Goal: Transaction & Acquisition: Purchase product/service

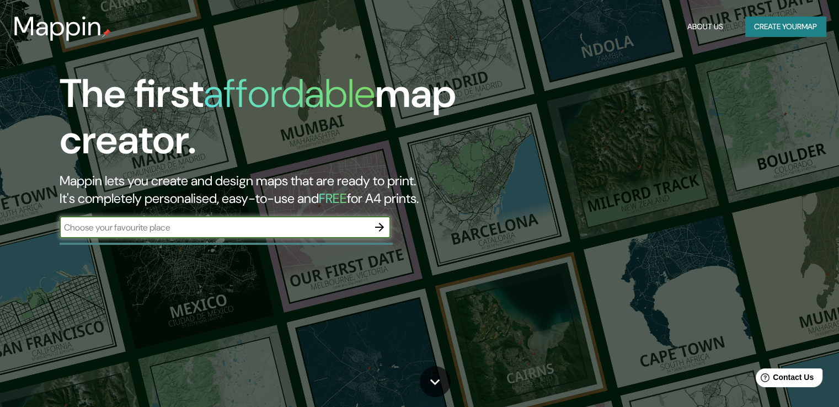
click at [226, 232] on input "text" at bounding box center [214, 227] width 309 height 13
type input "alcorcon"
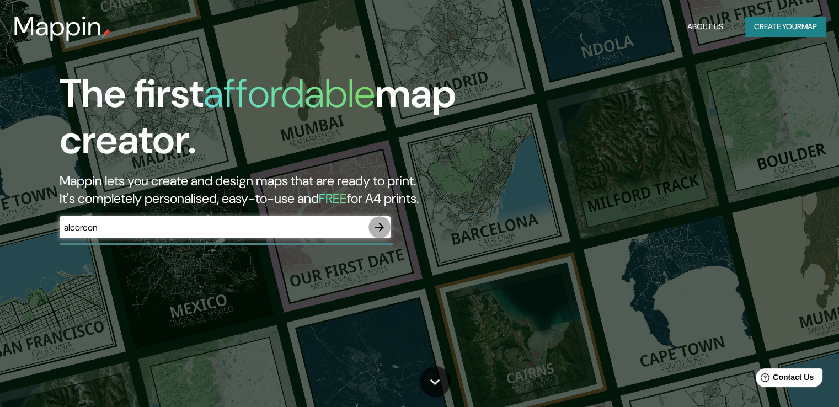
click at [381, 223] on icon "button" at bounding box center [379, 227] width 13 height 13
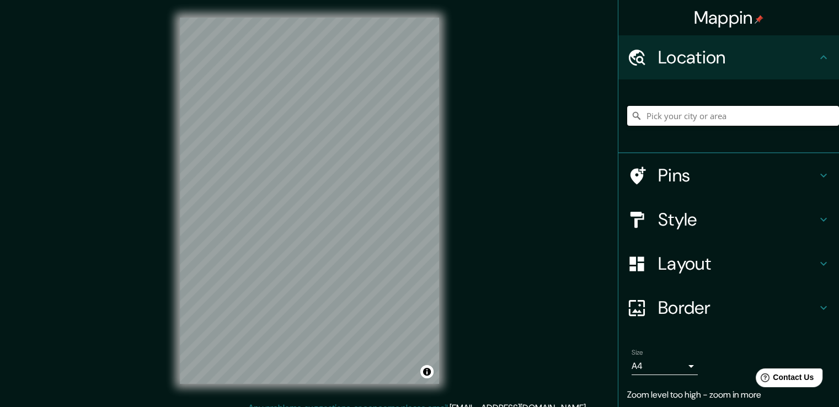
click at [754, 114] on input "Pick your city or area" at bounding box center [733, 116] width 212 height 20
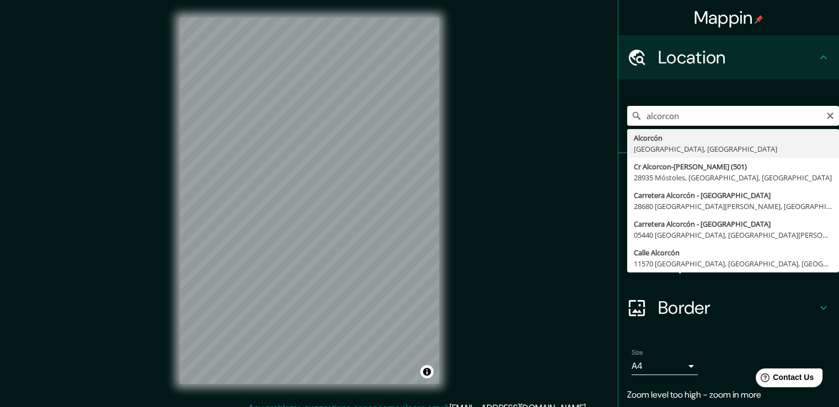
type input "Alcorcón, [GEOGRAPHIC_DATA], [GEOGRAPHIC_DATA]"
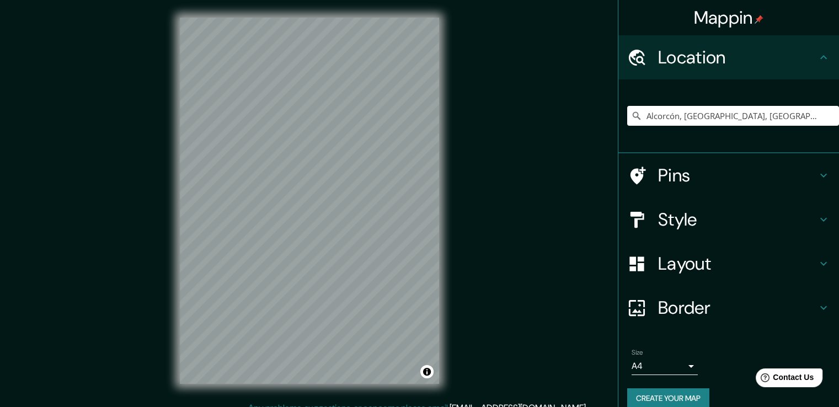
click at [742, 184] on h4 "Pins" at bounding box center [737, 175] width 159 height 22
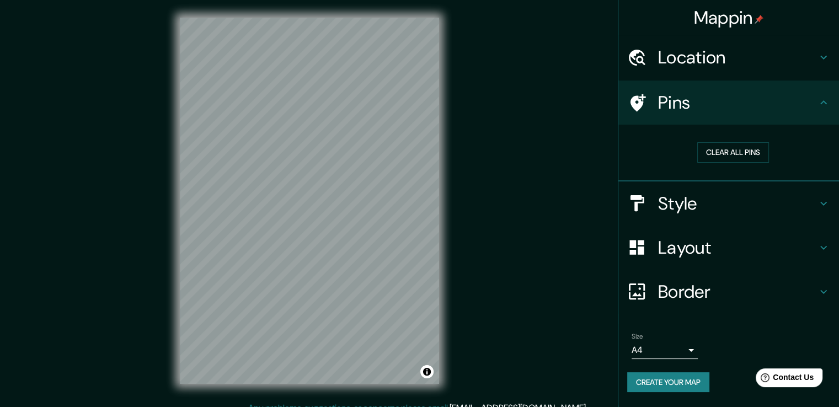
click at [775, 197] on h4 "Style" at bounding box center [737, 203] width 159 height 22
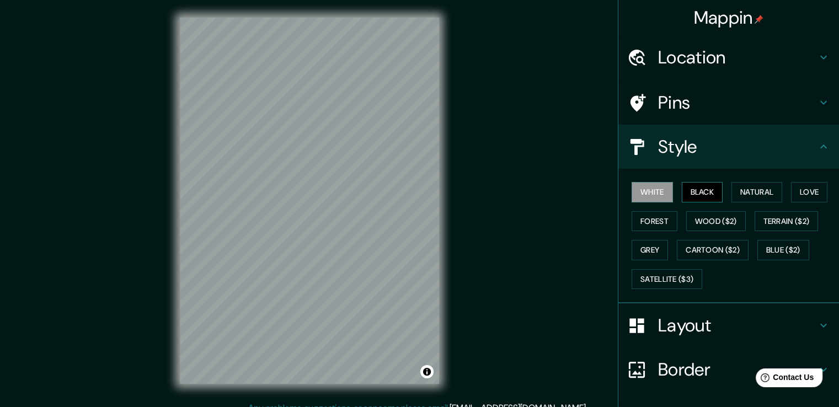
click at [686, 190] on button "Black" at bounding box center [702, 192] width 41 height 20
click at [763, 188] on button "Natural" at bounding box center [756, 192] width 51 height 20
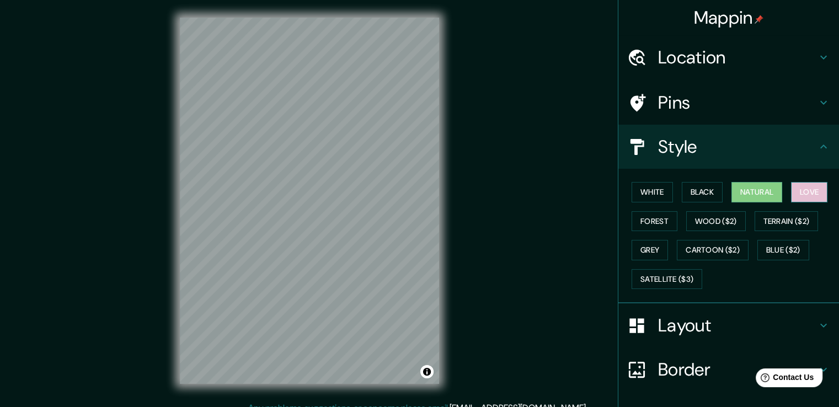
click at [796, 188] on button "Love" at bounding box center [809, 192] width 36 height 20
click at [657, 217] on button "Forest" at bounding box center [654, 221] width 46 height 20
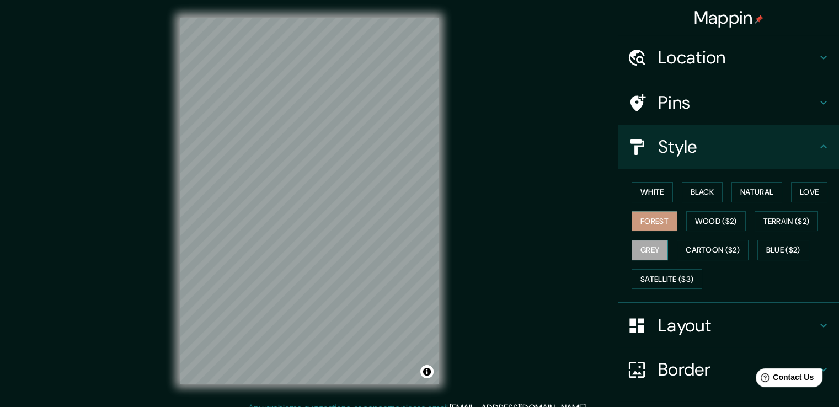
click at [649, 240] on button "Grey" at bounding box center [649, 250] width 36 height 20
click at [665, 282] on button "Satellite ($3)" at bounding box center [666, 279] width 71 height 20
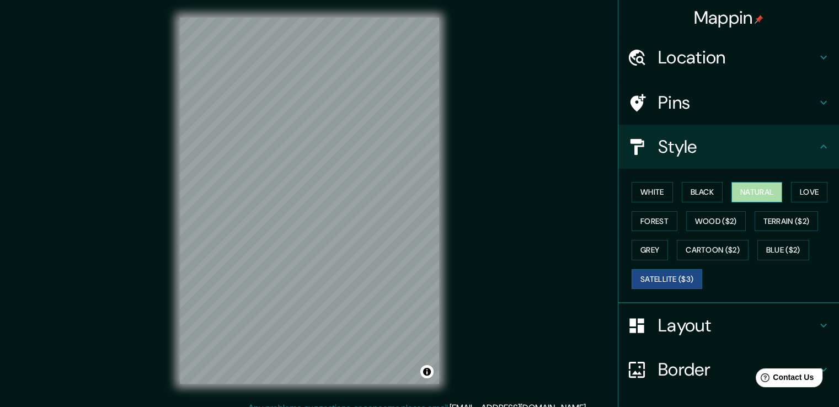
click at [757, 194] on button "Natural" at bounding box center [756, 192] width 51 height 20
click at [693, 326] on h4 "Layout" at bounding box center [737, 325] width 159 height 22
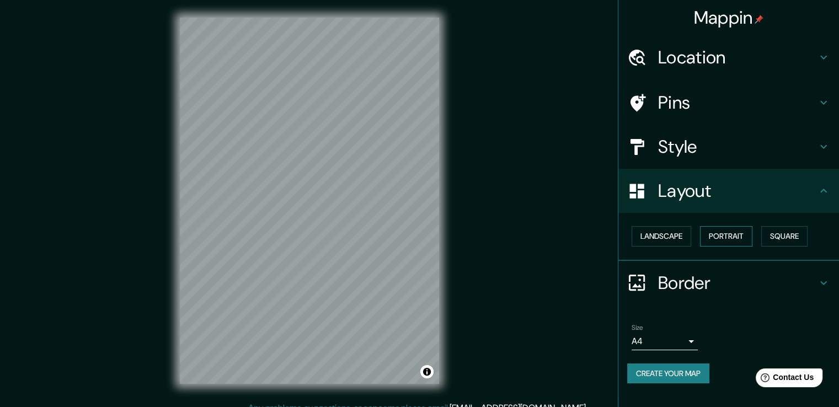
click at [715, 240] on button "Portrait" at bounding box center [726, 236] width 52 height 20
click at [785, 235] on button "Square" at bounding box center [784, 236] width 46 height 20
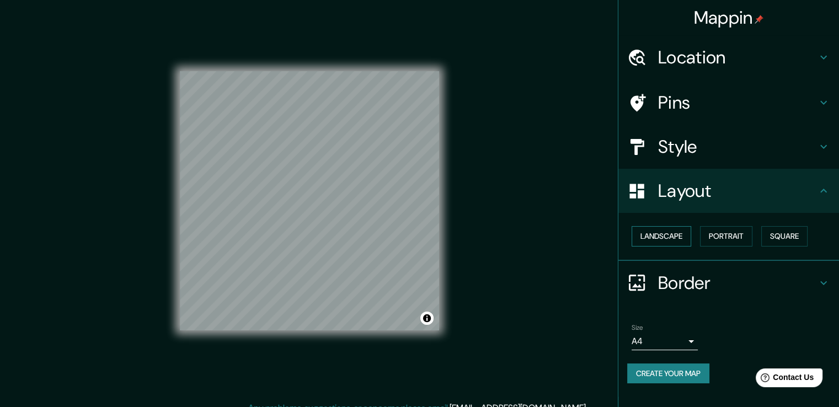
click at [645, 236] on button "Landscape" at bounding box center [661, 236] width 60 height 20
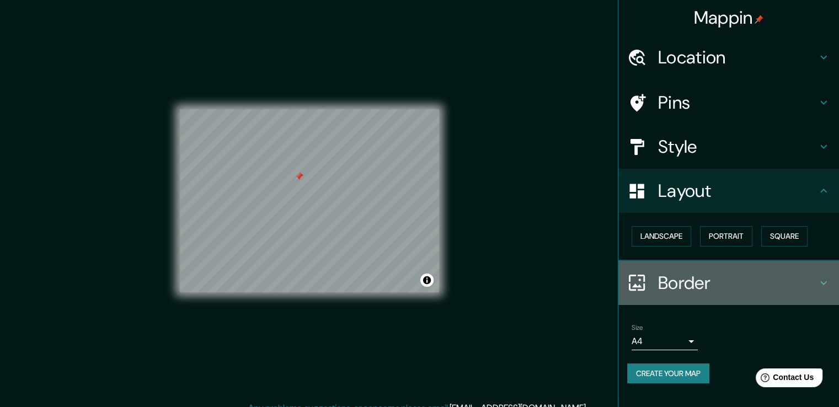
click at [662, 290] on h4 "Border" at bounding box center [737, 283] width 159 height 22
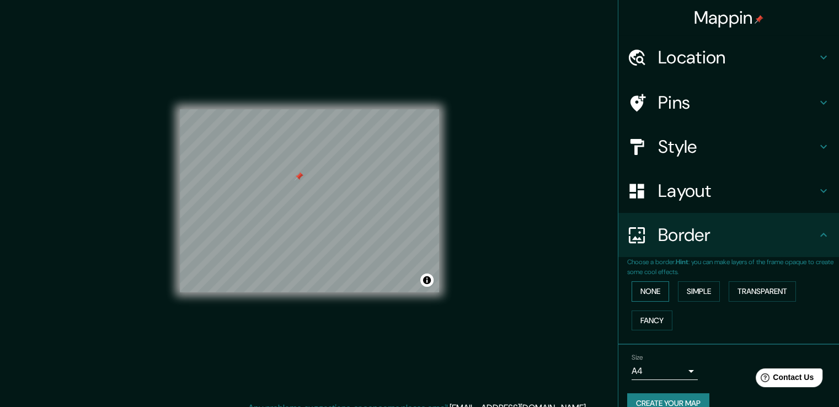
click at [648, 292] on button "None" at bounding box center [650, 291] width 38 height 20
click at [700, 292] on button "Simple" at bounding box center [699, 291] width 42 height 20
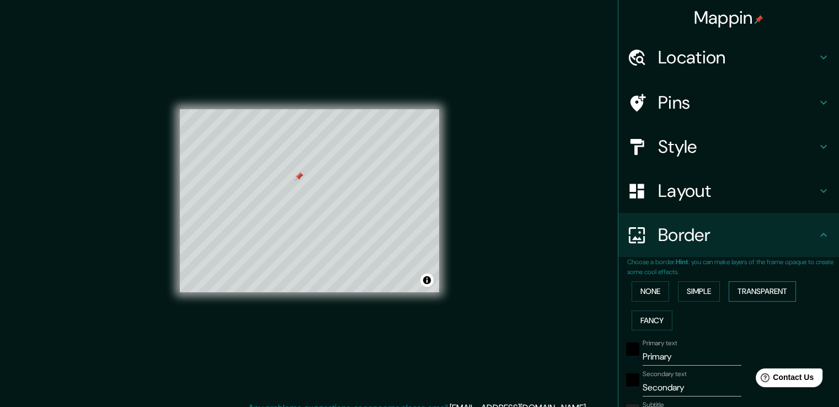
click at [754, 291] on button "Transparent" at bounding box center [762, 291] width 67 height 20
click at [651, 326] on button "Fancy" at bounding box center [651, 320] width 41 height 20
click at [646, 303] on div "None Simple Transparent Fancy" at bounding box center [733, 306] width 212 height 58
click at [646, 294] on button "None" at bounding box center [650, 291] width 38 height 20
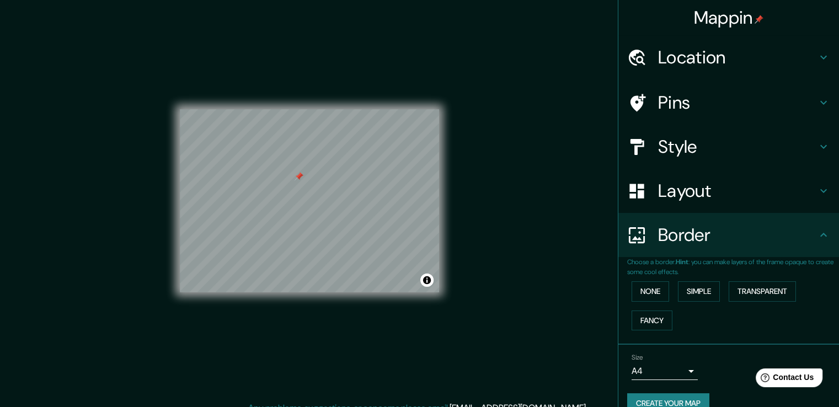
click at [688, 101] on h4 "Pins" at bounding box center [737, 103] width 159 height 22
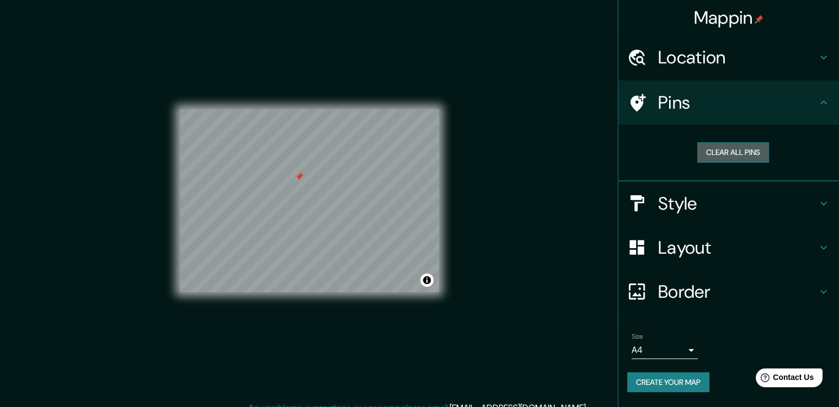
click at [738, 153] on button "Clear all pins" at bounding box center [733, 152] width 72 height 20
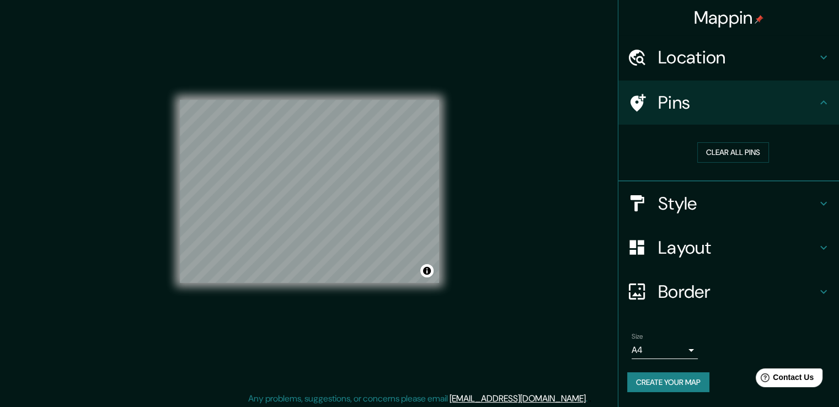
scroll to position [12, 0]
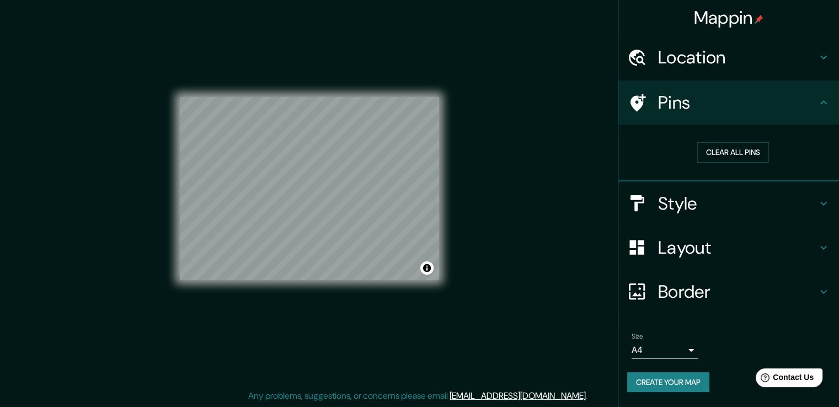
click at [688, 347] on body "Mappin Location [GEOGRAPHIC_DATA], [GEOGRAPHIC_DATA], [GEOGRAPHIC_DATA] Pins Cl…" at bounding box center [419, 191] width 839 height 407
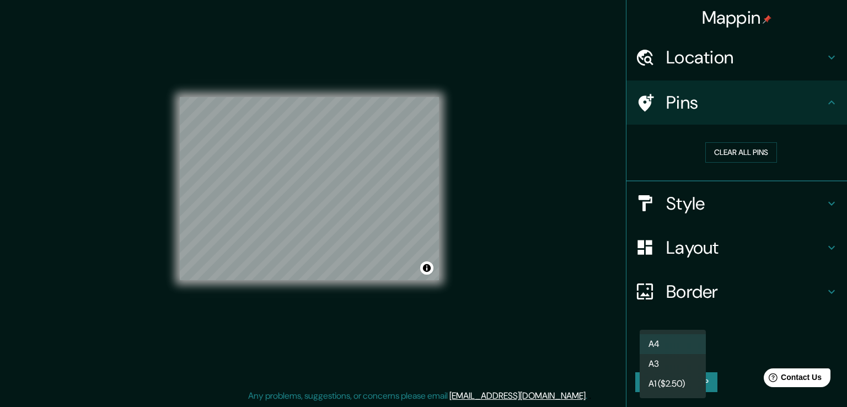
click at [692, 362] on li "A3" at bounding box center [673, 364] width 66 height 20
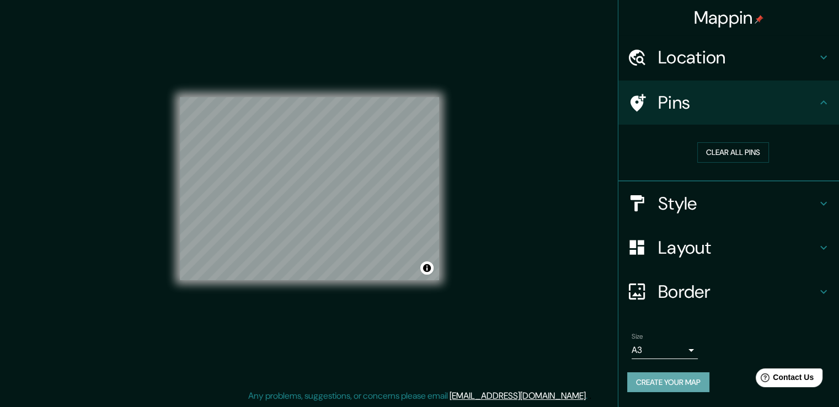
click at [688, 383] on button "Create your map" at bounding box center [668, 382] width 82 height 20
click at [752, 192] on h4 "Style" at bounding box center [737, 203] width 159 height 22
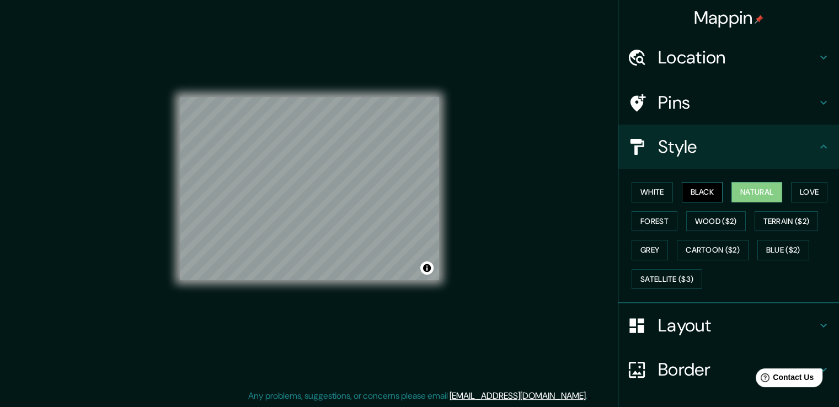
click at [699, 186] on button "Black" at bounding box center [702, 192] width 41 height 20
click at [653, 188] on button "White" at bounding box center [651, 192] width 41 height 20
click at [752, 193] on button "Natural" at bounding box center [756, 192] width 51 height 20
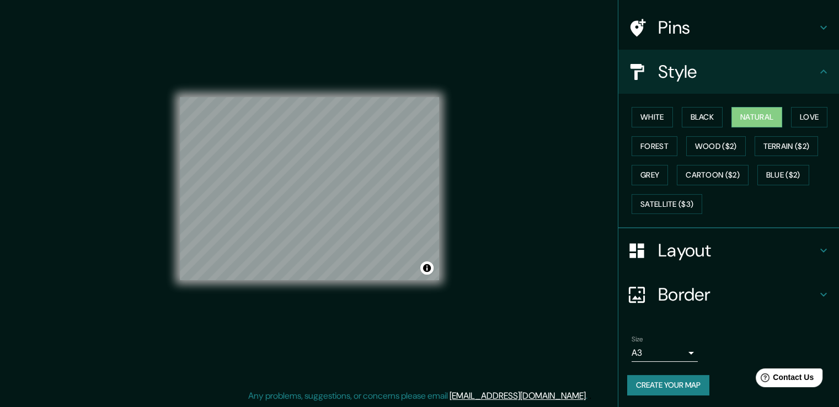
click at [656, 234] on div "Layout" at bounding box center [728, 250] width 221 height 44
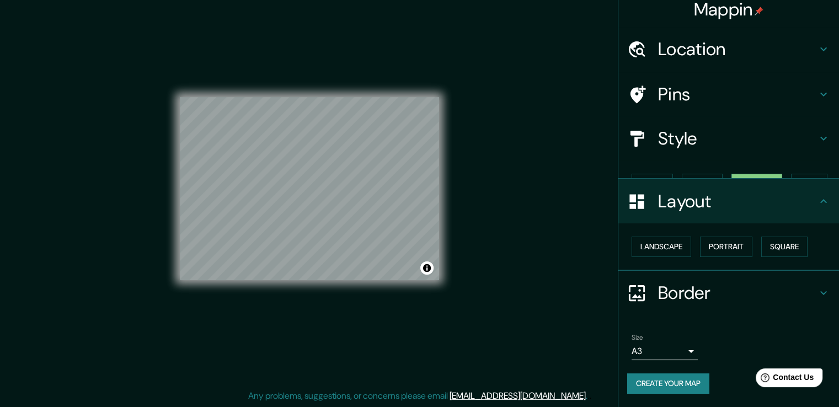
scroll to position [0, 0]
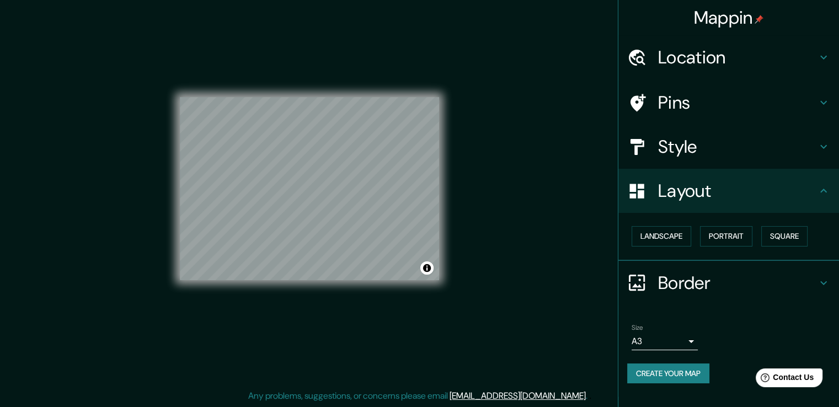
click at [678, 199] on h4 "Layout" at bounding box center [737, 191] width 159 height 22
click at [694, 369] on button "Create your map" at bounding box center [668, 373] width 82 height 20
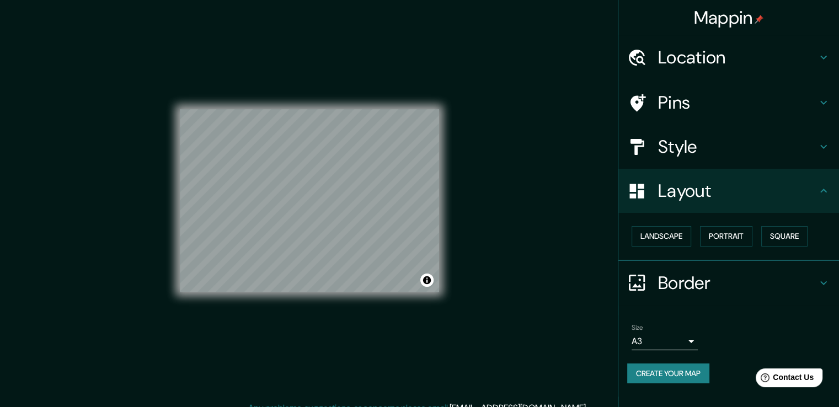
scroll to position [12, 0]
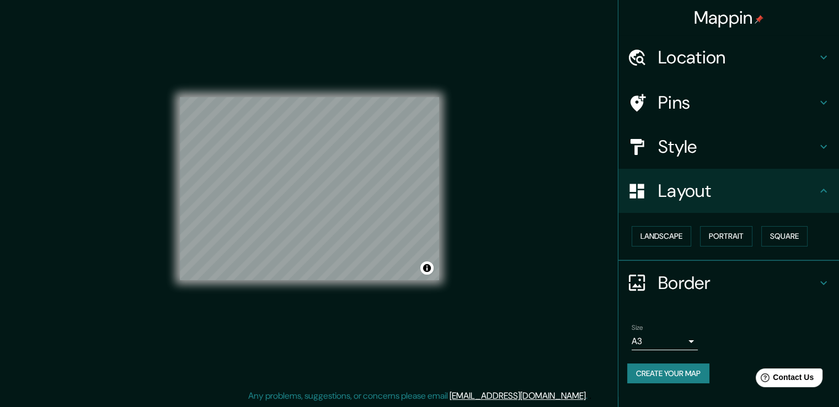
click at [696, 288] on h4 "Border" at bounding box center [737, 283] width 159 height 22
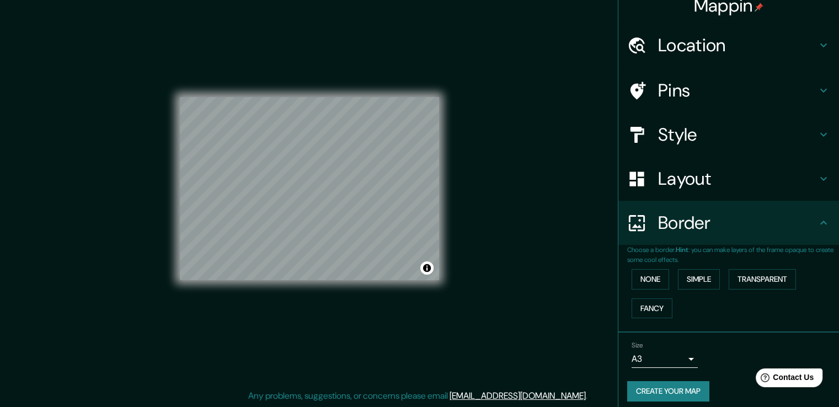
scroll to position [19, 0]
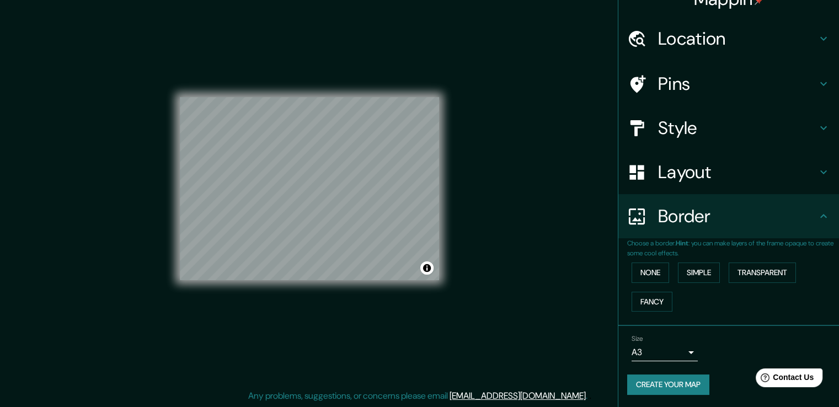
click at [681, 353] on body "Mappin Location [GEOGRAPHIC_DATA], [GEOGRAPHIC_DATA], [GEOGRAPHIC_DATA] Pins St…" at bounding box center [419, 191] width 839 height 407
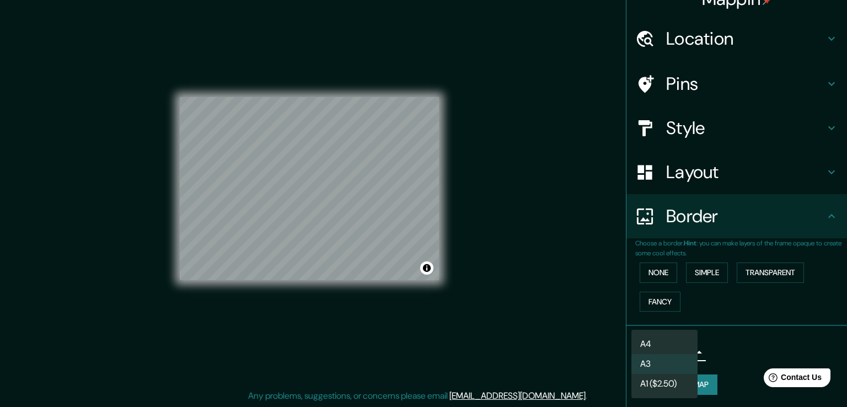
click at [665, 342] on li "A4" at bounding box center [664, 344] width 66 height 20
type input "single"
click at [665, 342] on li "A4" at bounding box center [664, 344] width 66 height 20
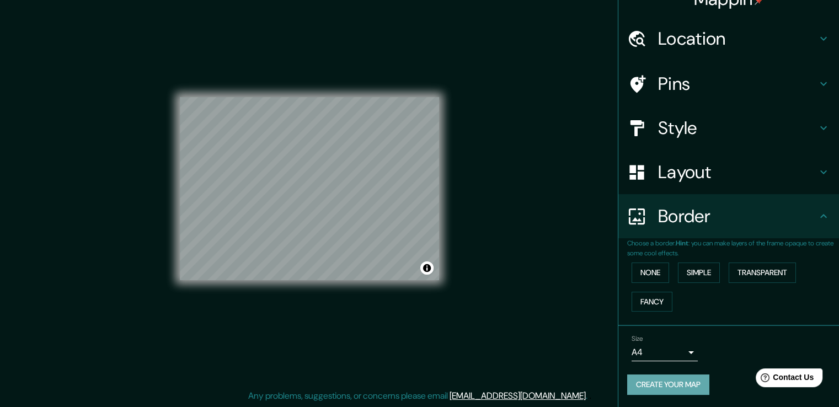
click at [674, 382] on button "Create your map" at bounding box center [668, 384] width 82 height 20
click at [688, 121] on h4 "Style" at bounding box center [737, 128] width 159 height 22
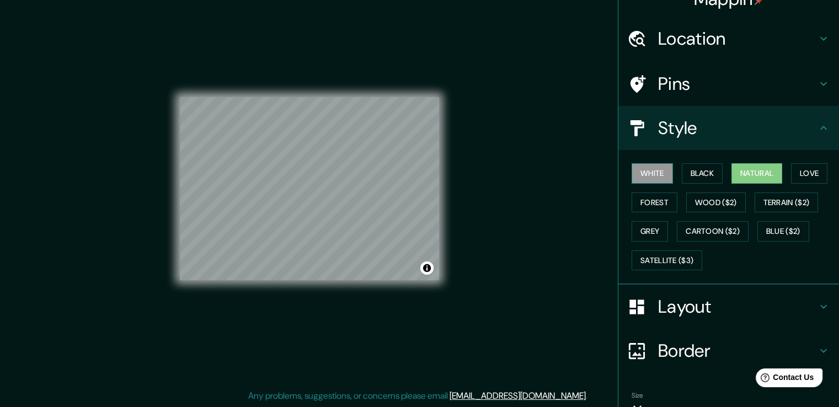
click at [663, 173] on button "White" at bounding box center [651, 173] width 41 height 20
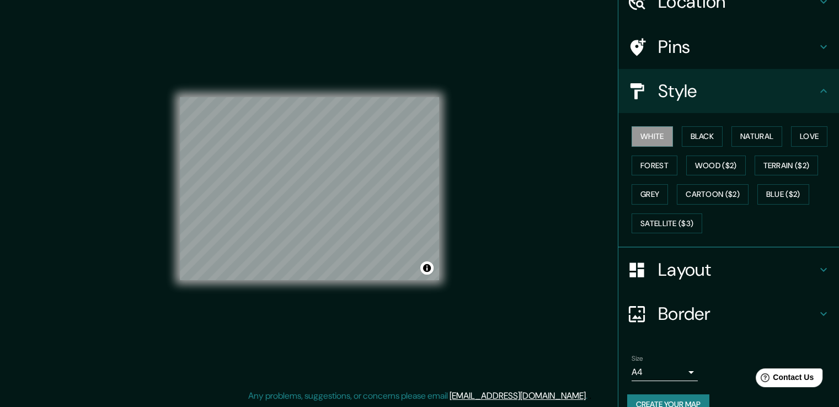
scroll to position [75, 0]
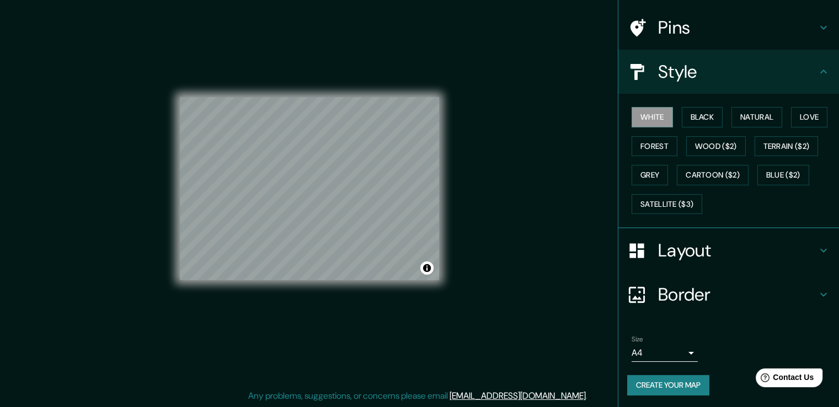
click at [690, 387] on button "Create your map" at bounding box center [668, 385] width 82 height 20
click at [426, 273] on button "Toggle attribution" at bounding box center [426, 267] width 13 height 13
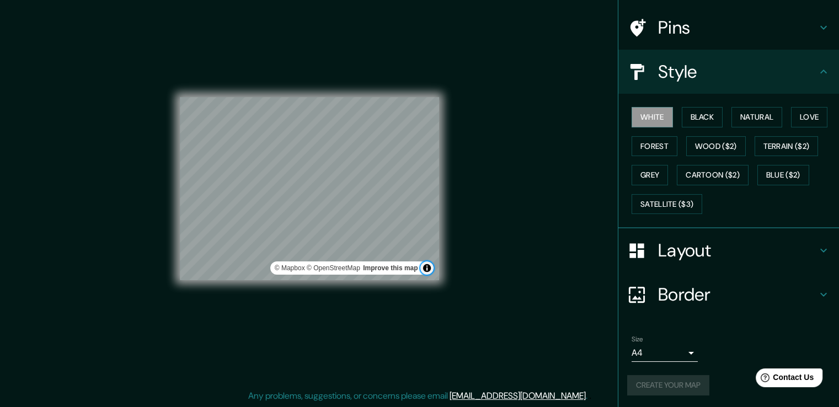
click at [426, 273] on button "Toggle attribution" at bounding box center [426, 267] width 13 height 13
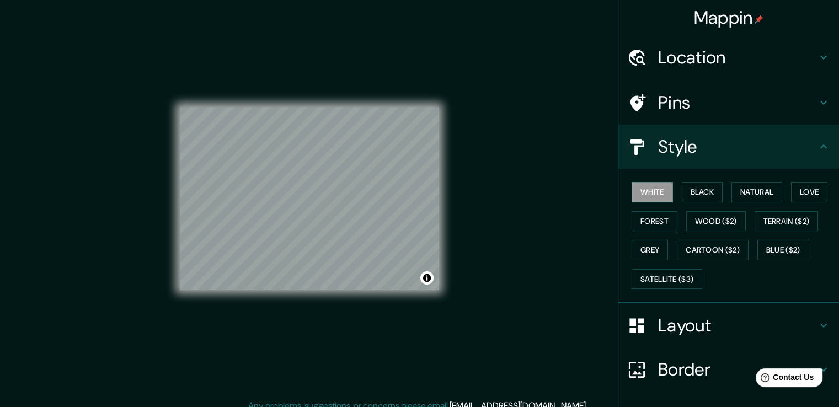
scroll to position [0, 0]
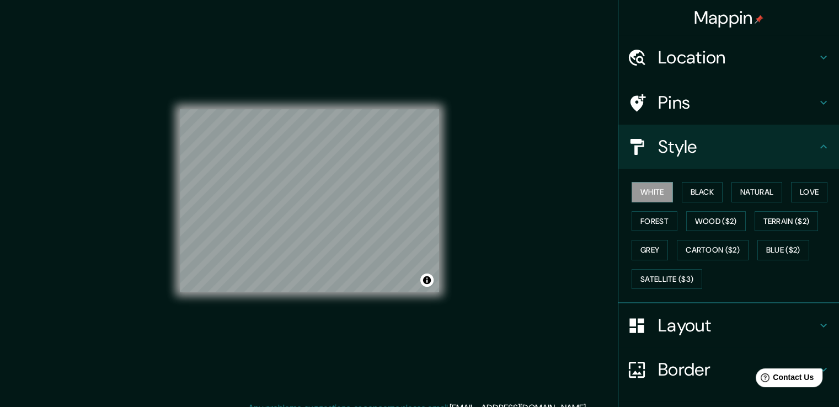
click at [715, 55] on h4 "Location" at bounding box center [737, 57] width 159 height 22
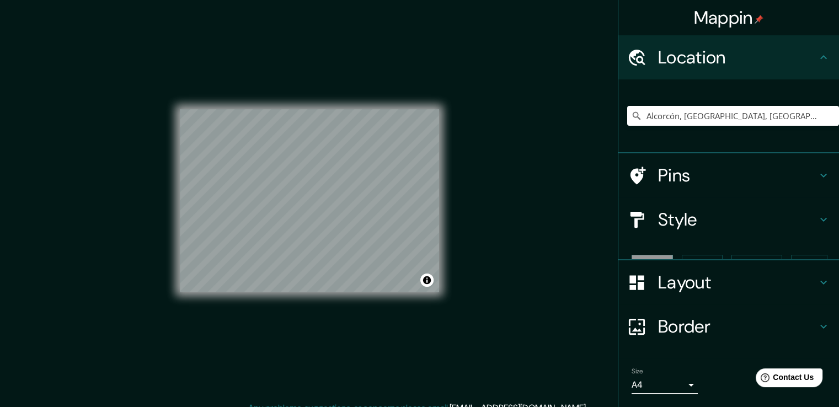
click at [715, 55] on h4 "Location" at bounding box center [737, 57] width 159 height 22
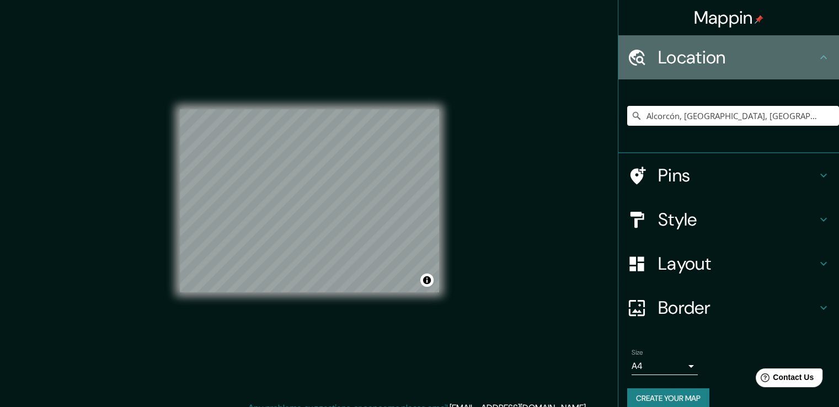
click at [715, 55] on h4 "Location" at bounding box center [737, 57] width 159 height 22
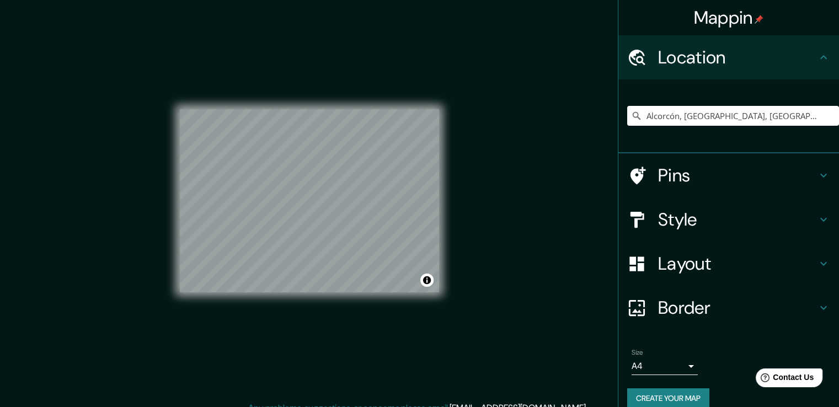
click at [746, 23] on h4 "Mappin" at bounding box center [729, 18] width 70 height 22
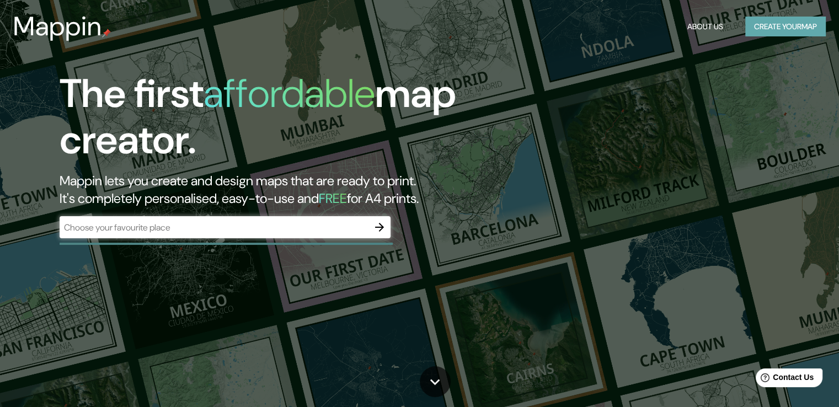
click at [759, 28] on button "Create your map" at bounding box center [785, 27] width 81 height 20
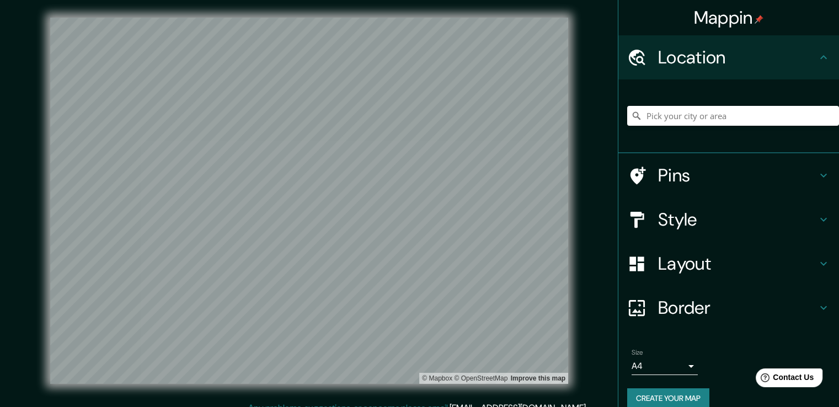
click at [667, 398] on button "Create your map" at bounding box center [668, 398] width 82 height 20
click at [710, 113] on input "Pick your city or area" at bounding box center [733, 116] width 212 height 20
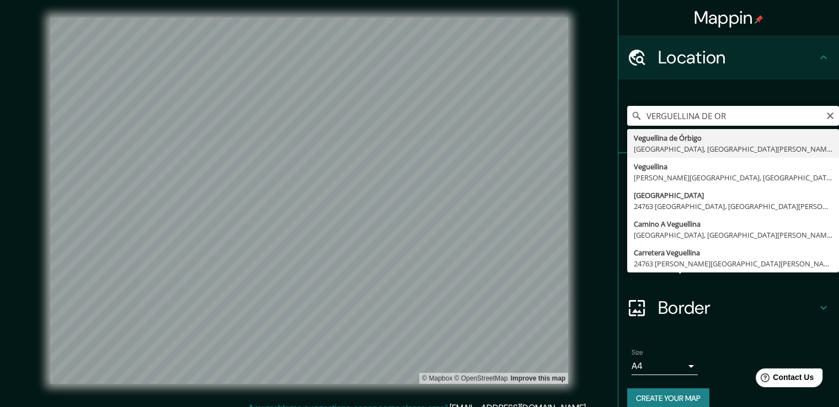
type input "Veguellina de Órbigo, [GEOGRAPHIC_DATA], [GEOGRAPHIC_DATA][PERSON_NAME], [GEOGR…"
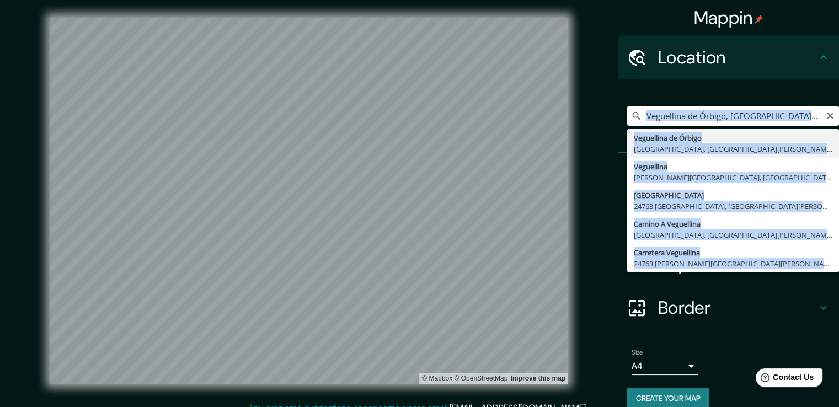
click at [677, 137] on div "[GEOGRAPHIC_DATA], [GEOGRAPHIC_DATA], [GEOGRAPHIC_DATA][PERSON_NAME], [GEOGRAPH…" at bounding box center [733, 115] width 212 height 55
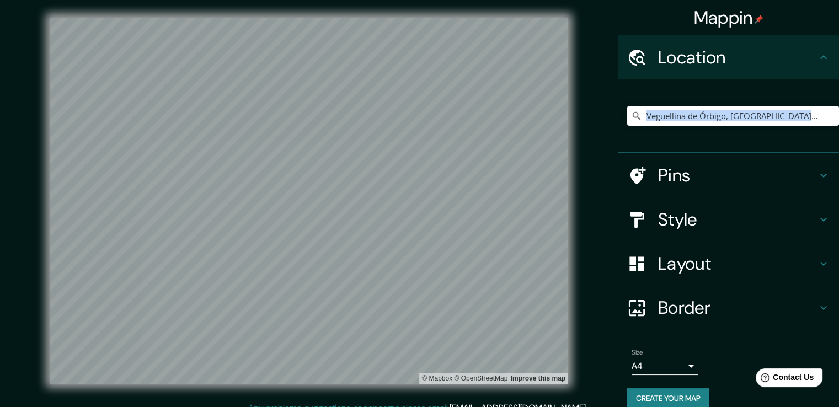
click at [706, 212] on h4 "Style" at bounding box center [737, 219] width 159 height 22
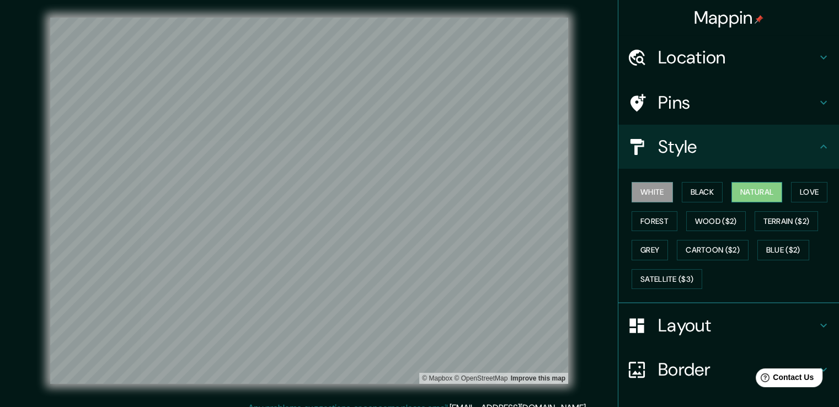
click at [753, 196] on button "Natural" at bounding box center [756, 192] width 51 height 20
click at [699, 200] on button "Black" at bounding box center [702, 192] width 41 height 20
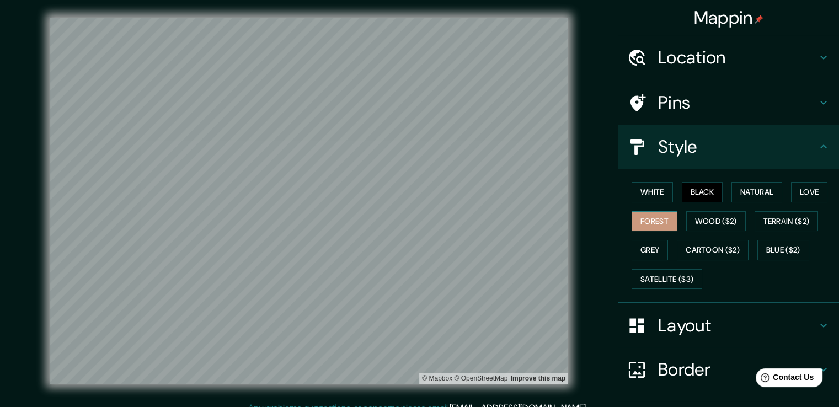
click at [653, 223] on button "Forest" at bounding box center [654, 221] width 46 height 20
click at [658, 209] on div "White Black Natural Love Forest Wood ($2) Terrain ($2) Grey Cartoon ($2) Blue (…" at bounding box center [733, 236] width 212 height 116
click at [660, 196] on button "White" at bounding box center [651, 192] width 41 height 20
click at [708, 186] on button "Black" at bounding box center [702, 192] width 41 height 20
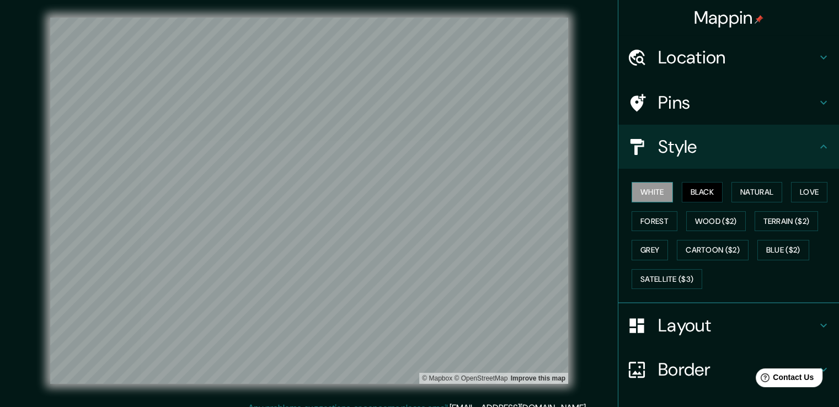
click at [653, 193] on button "White" at bounding box center [651, 192] width 41 height 20
click at [800, 192] on button "Love" at bounding box center [809, 192] width 36 height 20
click at [642, 197] on button "White" at bounding box center [651, 192] width 41 height 20
